Goal: Information Seeking & Learning: Learn about a topic

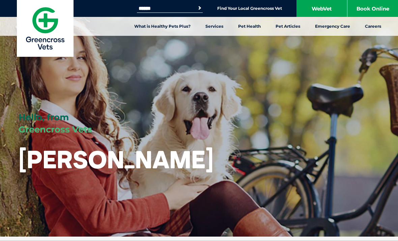
click at [21, 84] on link "Dental Checks" at bounding box center [26, 85] width 33 height 6
click at [149, 28] on link "What is Healthy Pets Plus?" at bounding box center [162, 26] width 71 height 19
click at [160, 28] on link "What is Healthy Pets Plus?" at bounding box center [162, 26] width 71 height 19
click at [117, 85] on link "Desexing" at bounding box center [120, 85] width 21 height 6
click at [21, 129] on link "Vaccinations" at bounding box center [24, 127] width 28 height 6
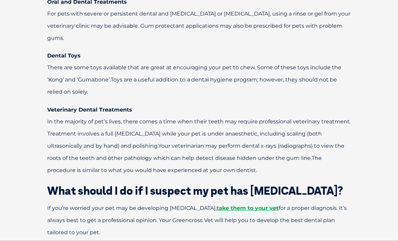
scroll to position [1315, 0]
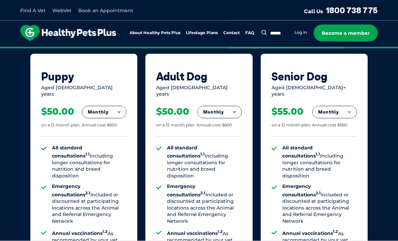
scroll to position [474, 0]
click at [102, 106] on button "Monthly" at bounding box center [104, 112] width 44 height 12
click at [95, 150] on li "Yearly" at bounding box center [104, 158] width 44 height 16
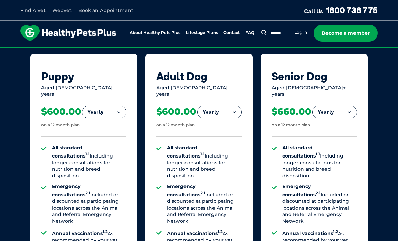
click at [99, 106] on button "Yearly" at bounding box center [104, 112] width 44 height 12
click at [97, 134] on li "Monthly" at bounding box center [104, 142] width 44 height 16
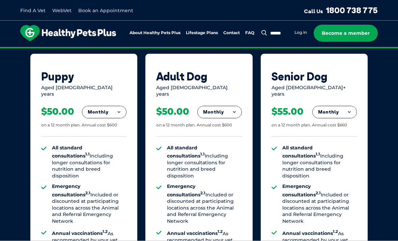
click at [96, 106] on button "Monthly" at bounding box center [104, 112] width 44 height 12
click at [99, 118] on li "Fortnightly" at bounding box center [104, 126] width 44 height 16
click at [101, 107] on button "Fortnightly" at bounding box center [103, 112] width 48 height 12
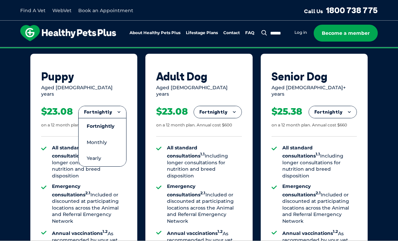
click at [90, 135] on li "Monthly" at bounding box center [103, 142] width 48 height 16
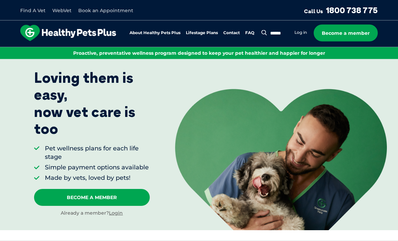
scroll to position [0, 0]
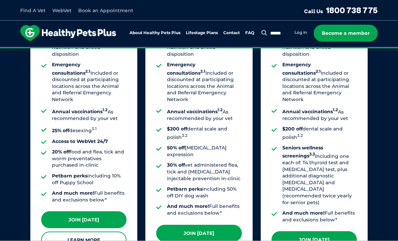
scroll to position [595, 0]
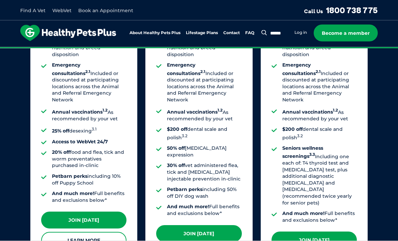
click at [80, 232] on link "Learn More" at bounding box center [83, 240] width 85 height 17
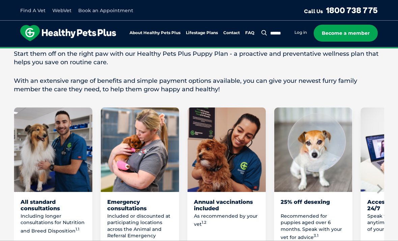
scroll to position [403, 0]
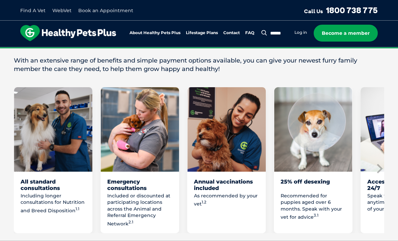
click at [36, 192] on p "Including longer consultations for Nutrition and Breed Disposition 1.1" at bounding box center [53, 202] width 65 height 21
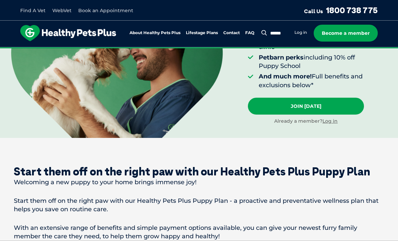
scroll to position [226, 0]
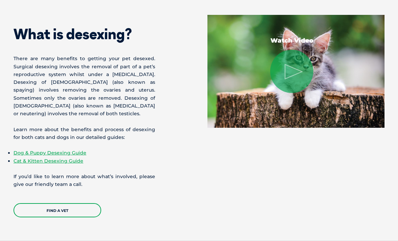
scroll to position [526, 0]
click at [31, 156] on link "Dog & Puppy Desexing Guide" at bounding box center [50, 153] width 73 height 6
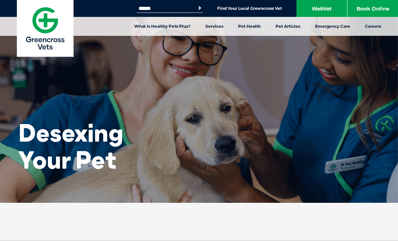
scroll to position [548, 0]
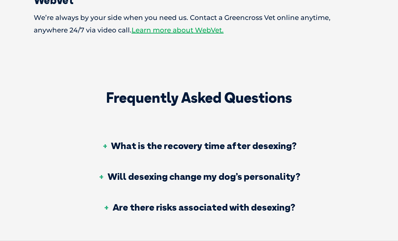
scroll to position [1350, 0]
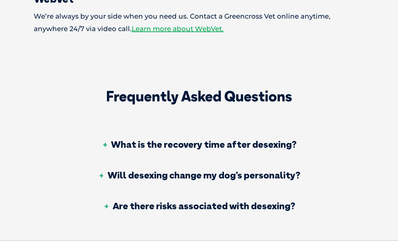
click at [154, 139] on h3 "What is the recovery time after desexing?" at bounding box center [199, 143] width 195 height 9
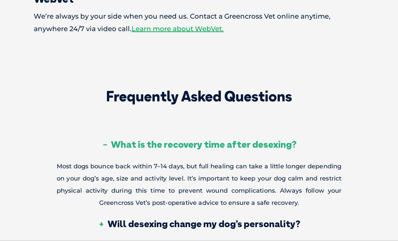
click at [141, 139] on h3 "What is the recovery time after desexing?" at bounding box center [199, 143] width 195 height 9
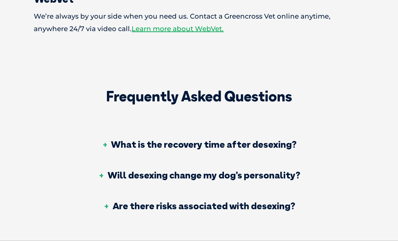
click at [140, 170] on h3 "Will desexing change my dog’s personality?" at bounding box center [199, 174] width 202 height 9
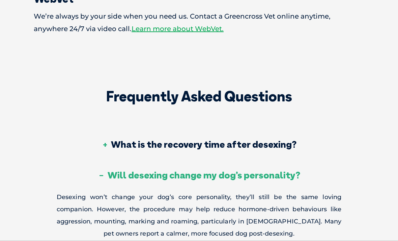
click at [139, 170] on h3 "Will desexing change my dog’s personality?" at bounding box center [199, 174] width 202 height 9
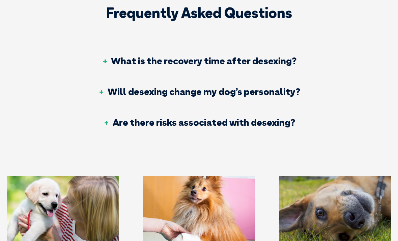
click at [147, 118] on h3 "Are there risks associated with desexing?" at bounding box center [199, 122] width 192 height 9
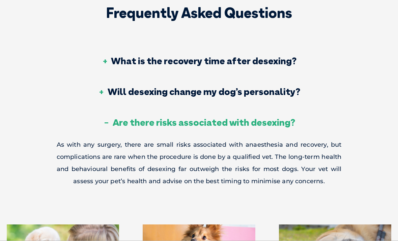
click at [138, 117] on h3 "Are there risks associated with desexing?" at bounding box center [199, 121] width 192 height 9
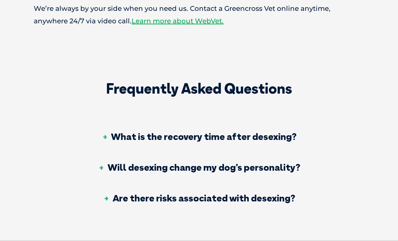
scroll to position [1352, 0]
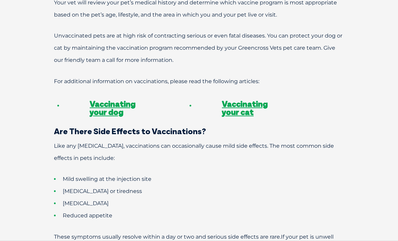
scroll to position [536, 0]
click at [102, 101] on link "Vaccinating your dog" at bounding box center [113, 108] width 46 height 18
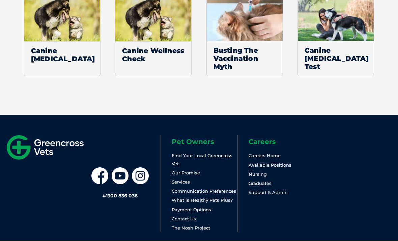
scroll to position [1357, 0]
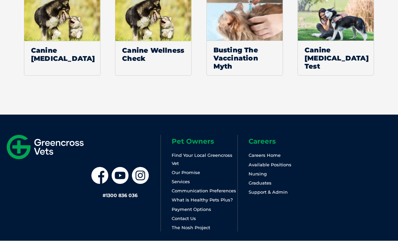
click at [201, 208] on link "Payment Options" at bounding box center [191, 209] width 39 height 5
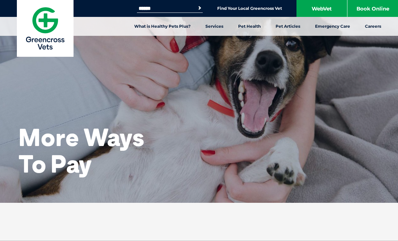
click at [375, 23] on link "Careers" at bounding box center [373, 26] width 31 height 19
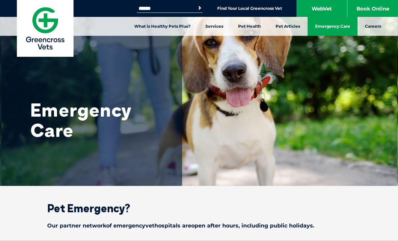
click at [337, 29] on link "Emergency Care" at bounding box center [333, 26] width 50 height 19
click at [70, 82] on link "Puppy Articles" at bounding box center [76, 85] width 33 height 6
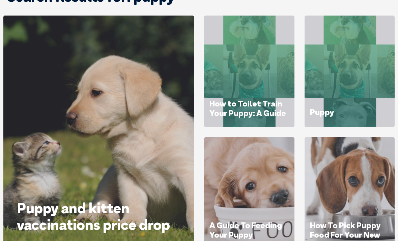
scroll to position [86, 0]
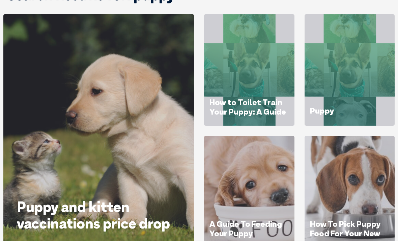
click at [238, 116] on div at bounding box center [250, 116] width 80 height 0
click at [256, 97] on link "How to Toilet Train Your Puppy: A Guide" at bounding box center [248, 107] width 77 height 20
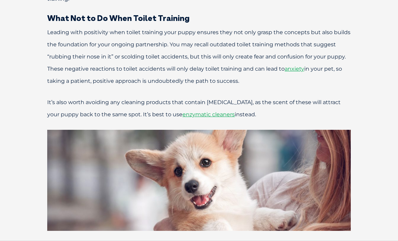
scroll to position [1287, 0]
click at [201, 117] on span "enzymatic cleaners" at bounding box center [209, 114] width 52 height 6
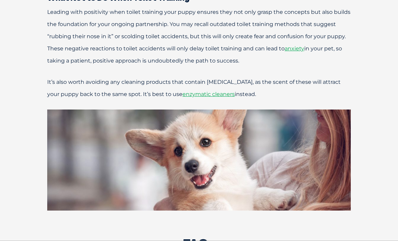
scroll to position [1309, 0]
